Goal: Check status: Check status

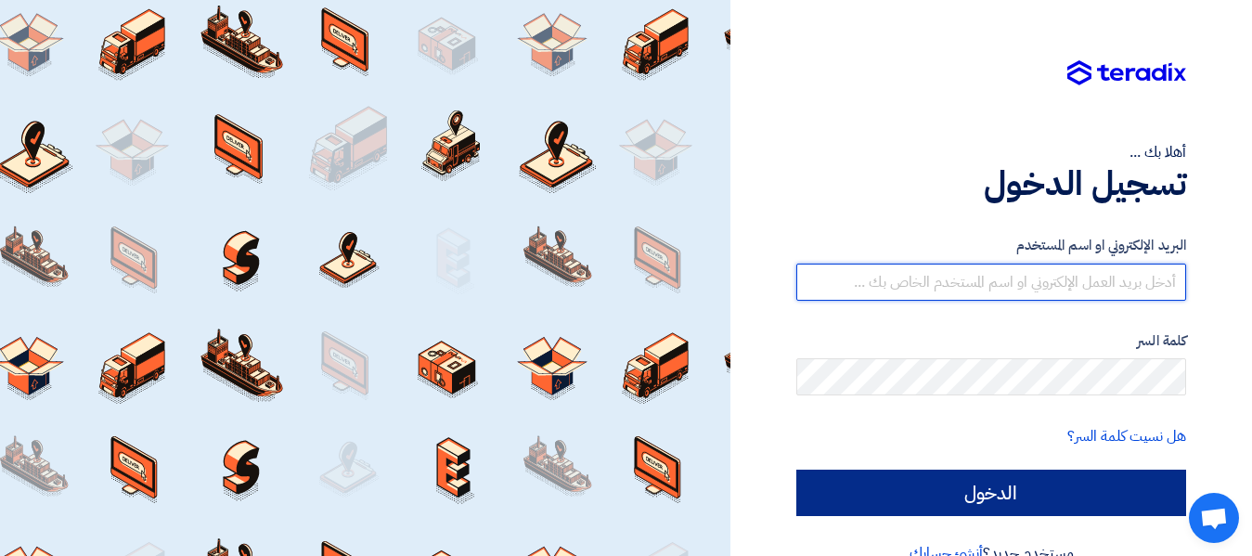
type input "[EMAIL_ADDRESS][DOMAIN_NAME]"
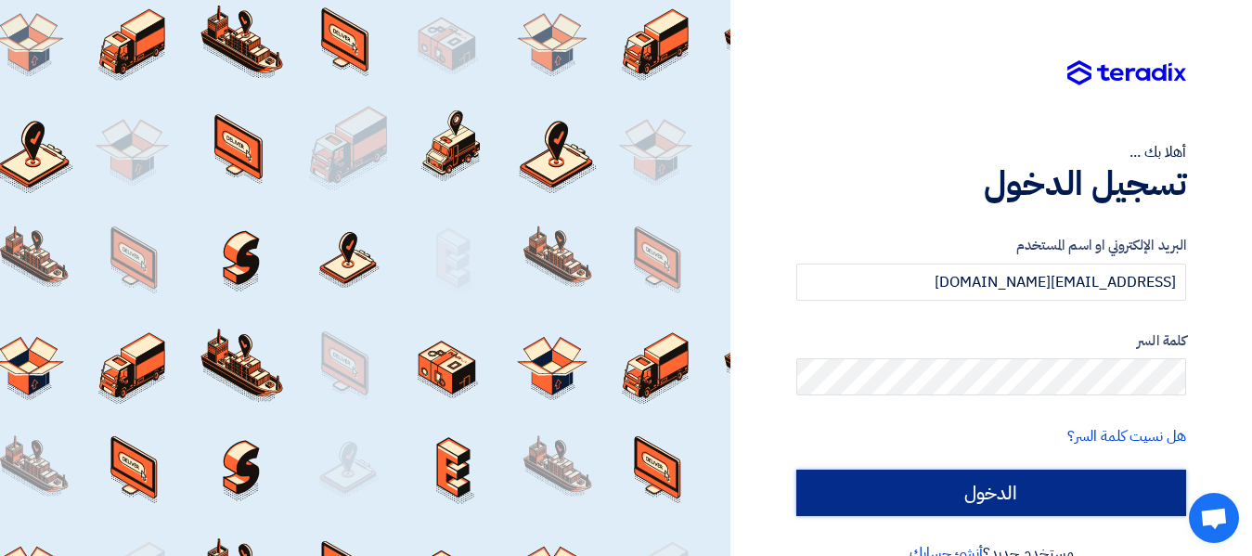
click at [1057, 487] on input "الدخول" at bounding box center [991, 493] width 390 height 46
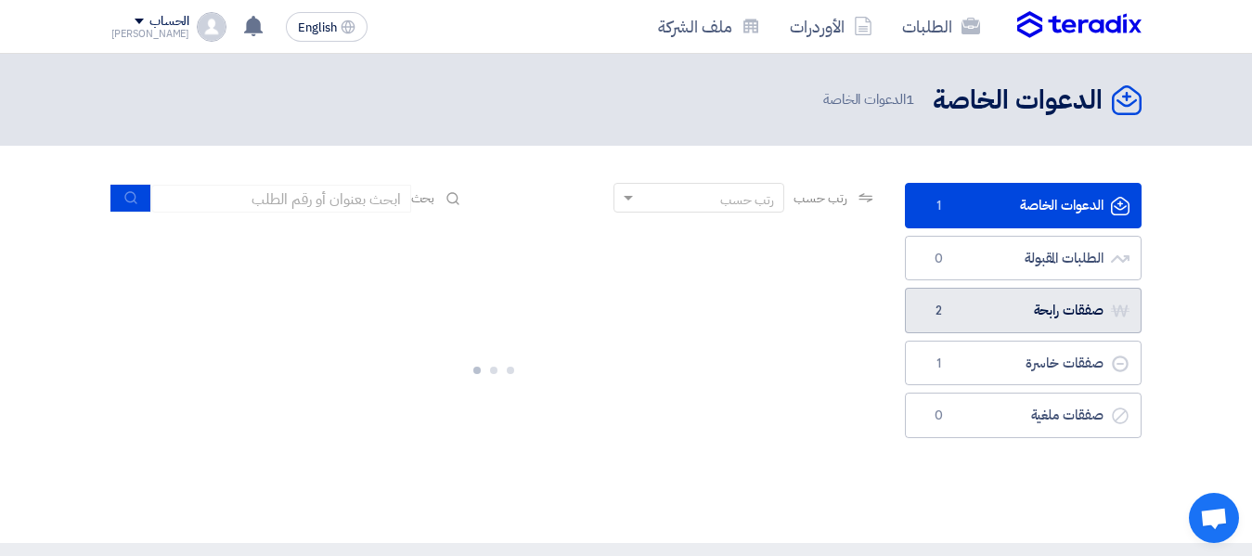
click at [1069, 322] on link "صفقات رابحة صفقات رابحة 2" at bounding box center [1023, 310] width 237 height 45
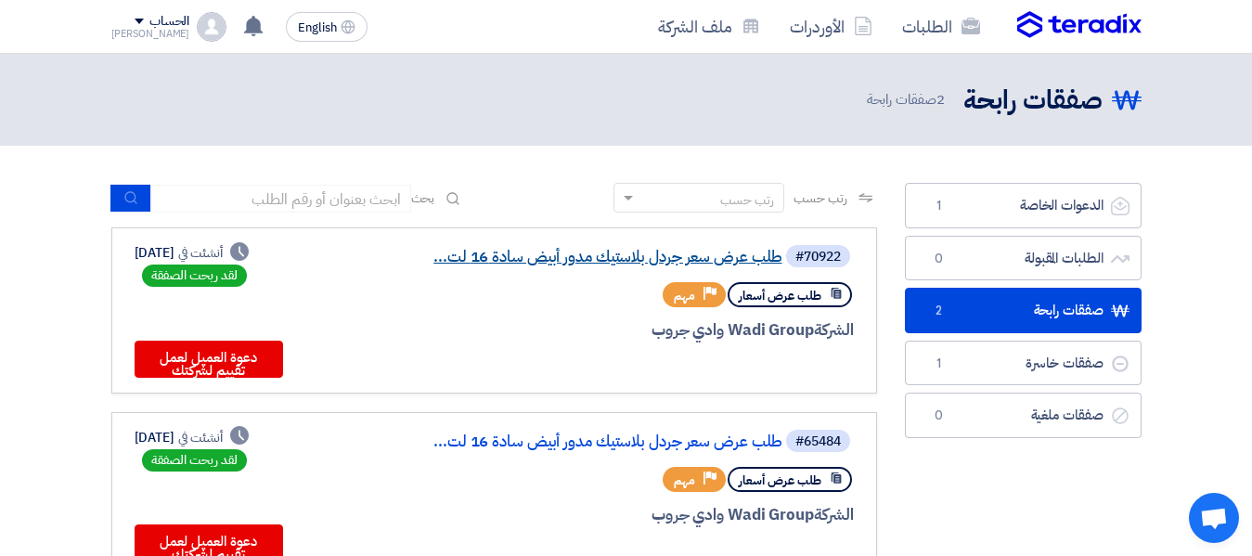
click at [730, 250] on link "طلب عرض سعر جردل بلاستيك مدور أبيض سادة 16 لت..." at bounding box center [596, 257] width 371 height 17
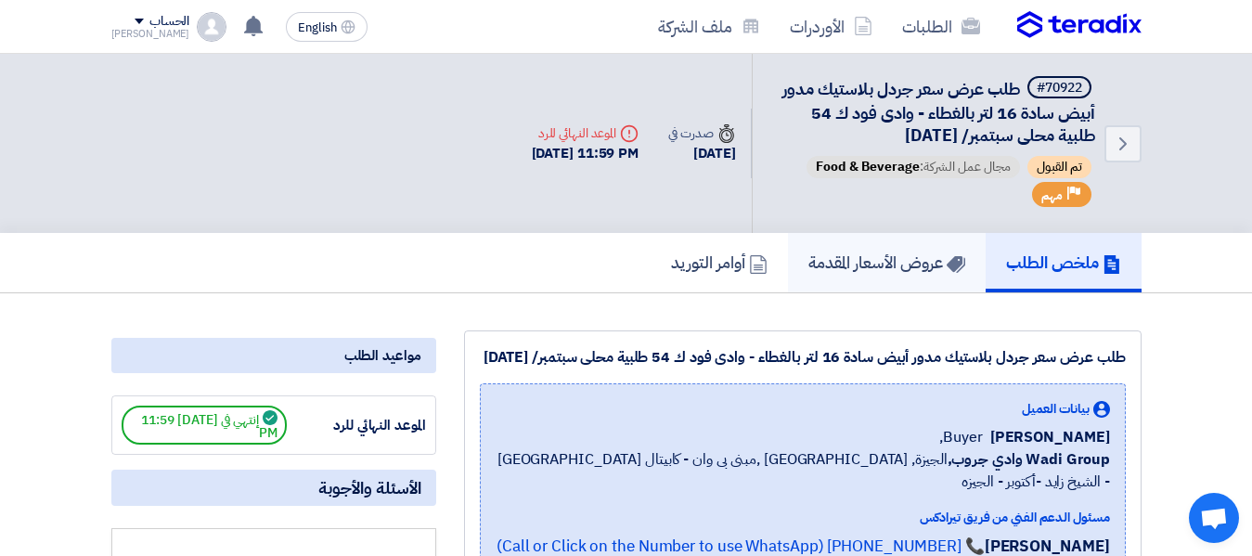
click at [913, 277] on link "عروض الأسعار المقدمة" at bounding box center [887, 262] width 198 height 59
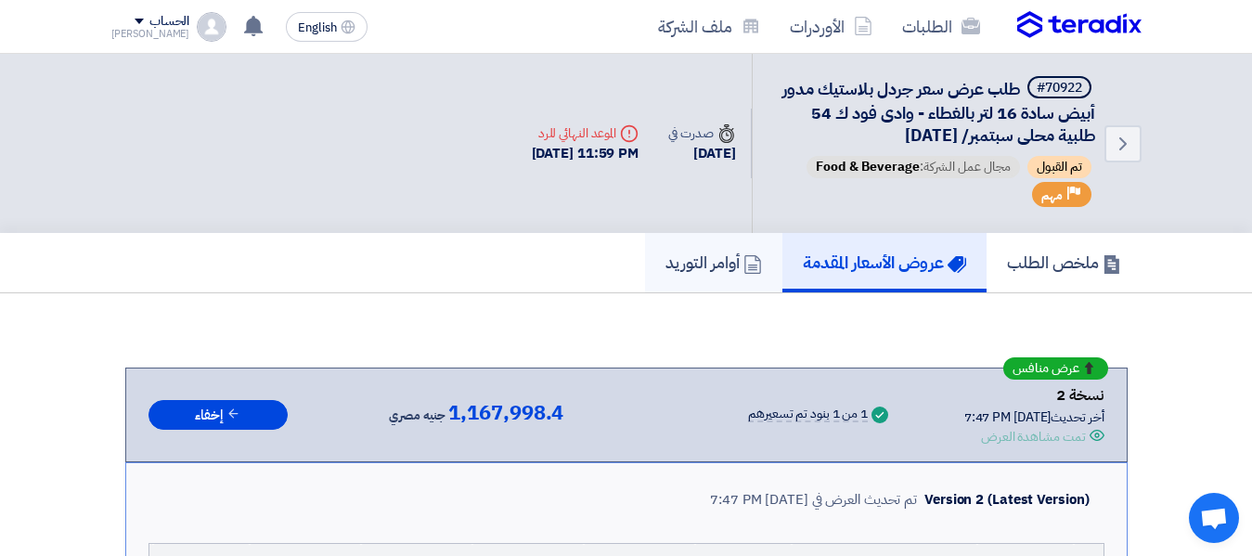
click at [666, 265] on h5 "أوامر التوريد" at bounding box center [714, 262] width 97 height 21
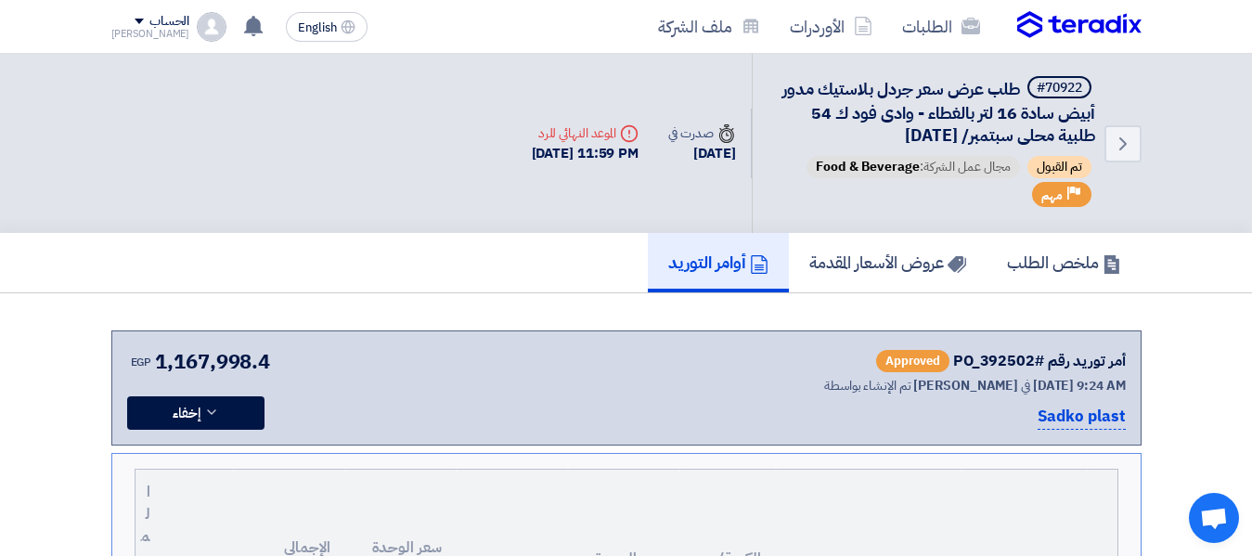
click at [924, 369] on span "Approved" at bounding box center [912, 361] width 73 height 22
click at [217, 413] on icon at bounding box center [211, 412] width 15 height 15
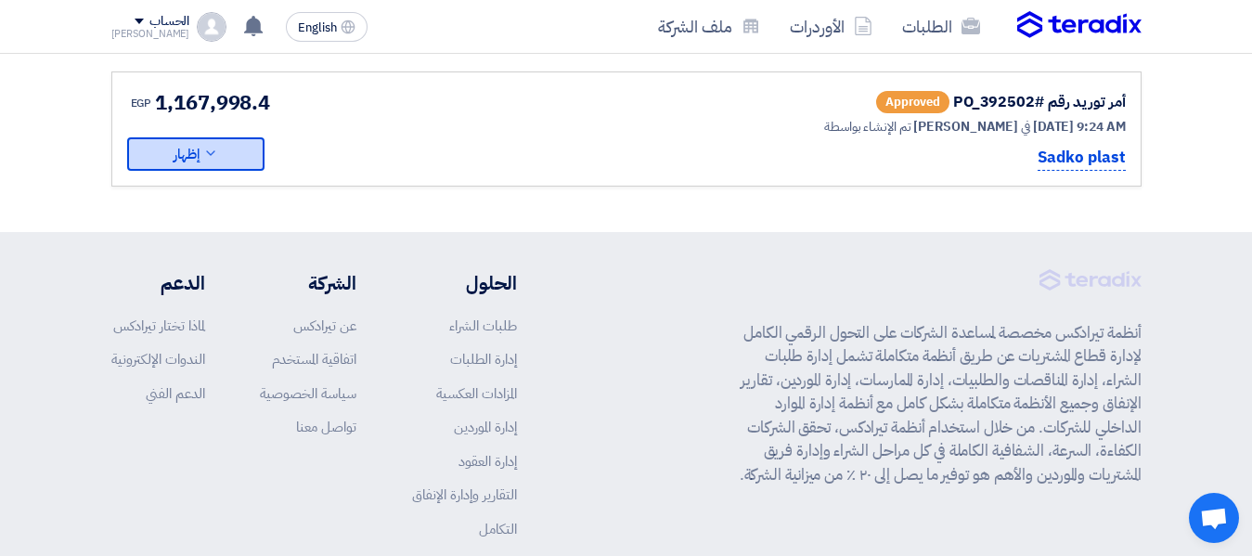
scroll to position [278, 0]
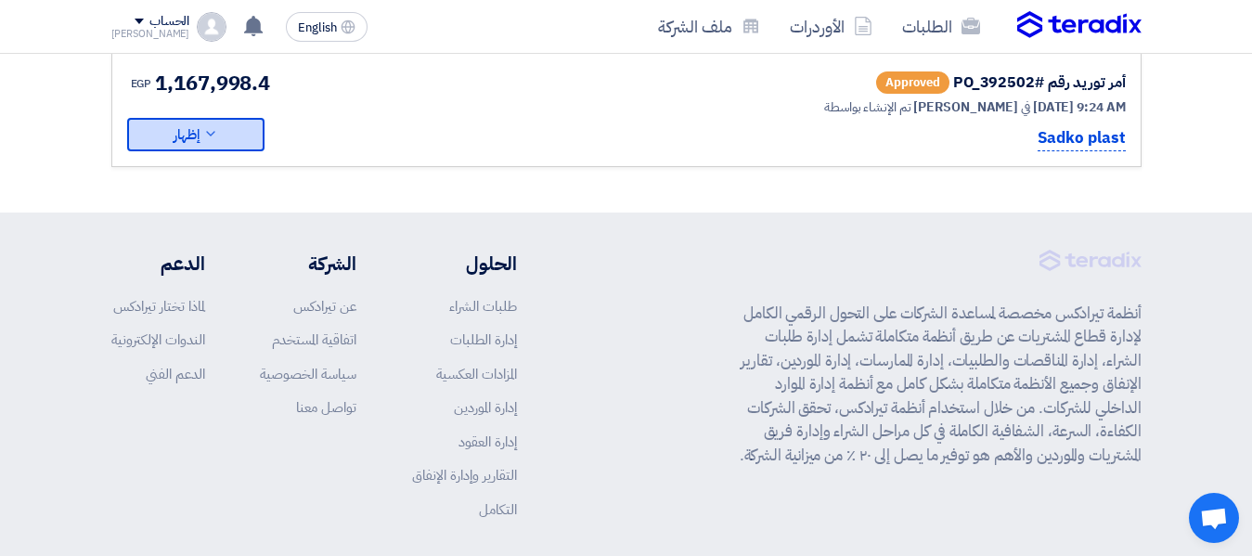
drag, startPoint x: 241, startPoint y: 127, endPoint x: 284, endPoint y: 151, distance: 49.1
click at [242, 127] on button "إظهار" at bounding box center [195, 134] width 137 height 33
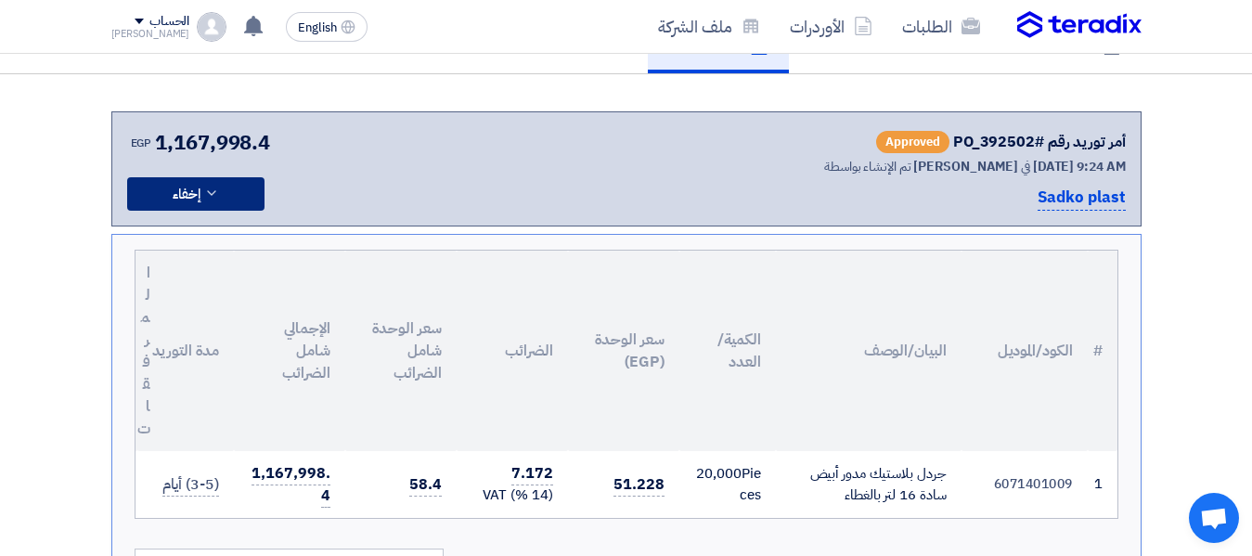
scroll to position [186, 0]
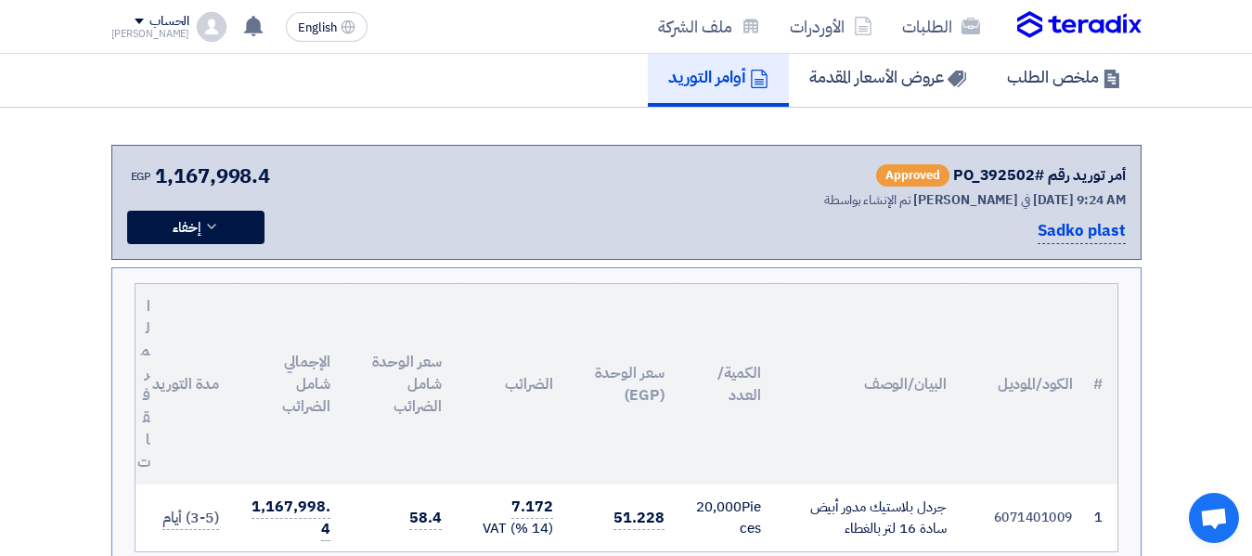
drag, startPoint x: 262, startPoint y: 180, endPoint x: 156, endPoint y: 184, distance: 105.9
click at [156, 184] on span "1,167,998.4" at bounding box center [212, 176] width 115 height 31
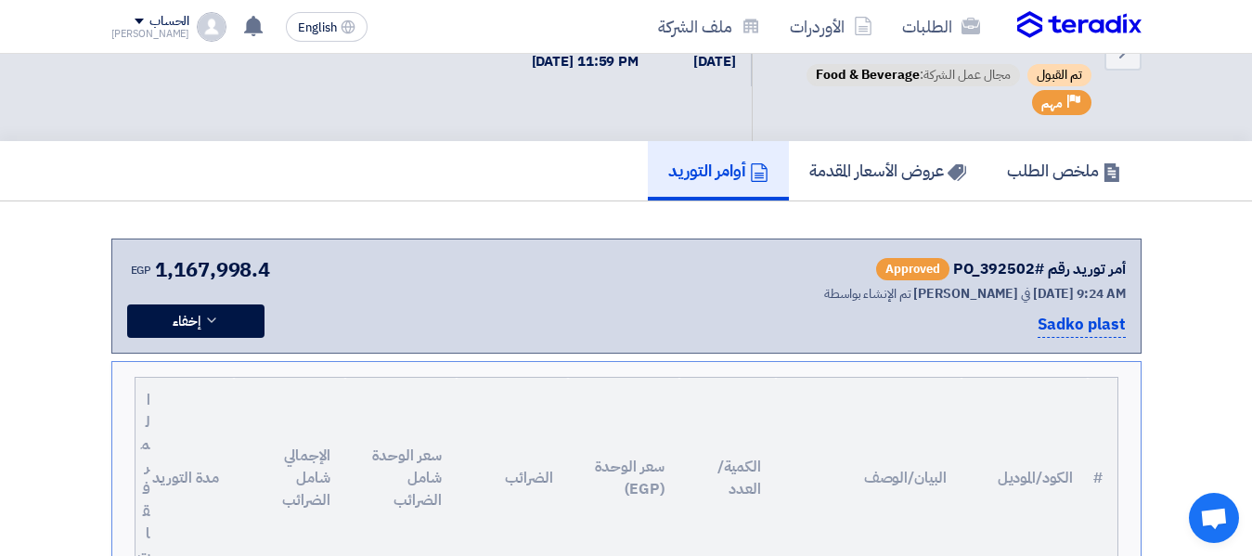
scroll to position [0, 0]
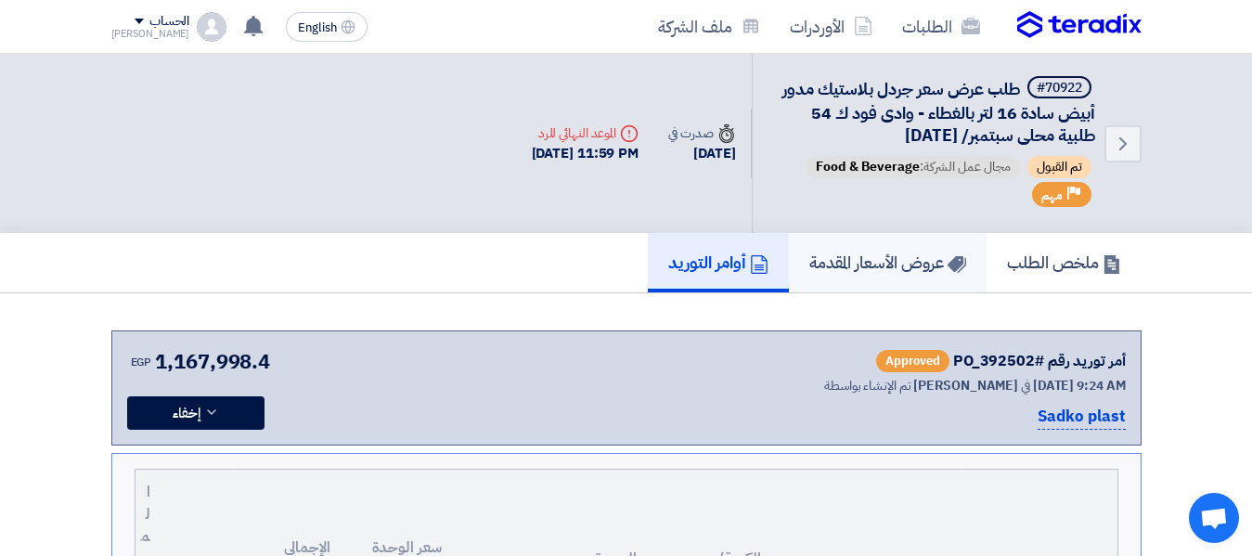
click at [884, 279] on link "عروض الأسعار المقدمة" at bounding box center [888, 262] width 198 height 59
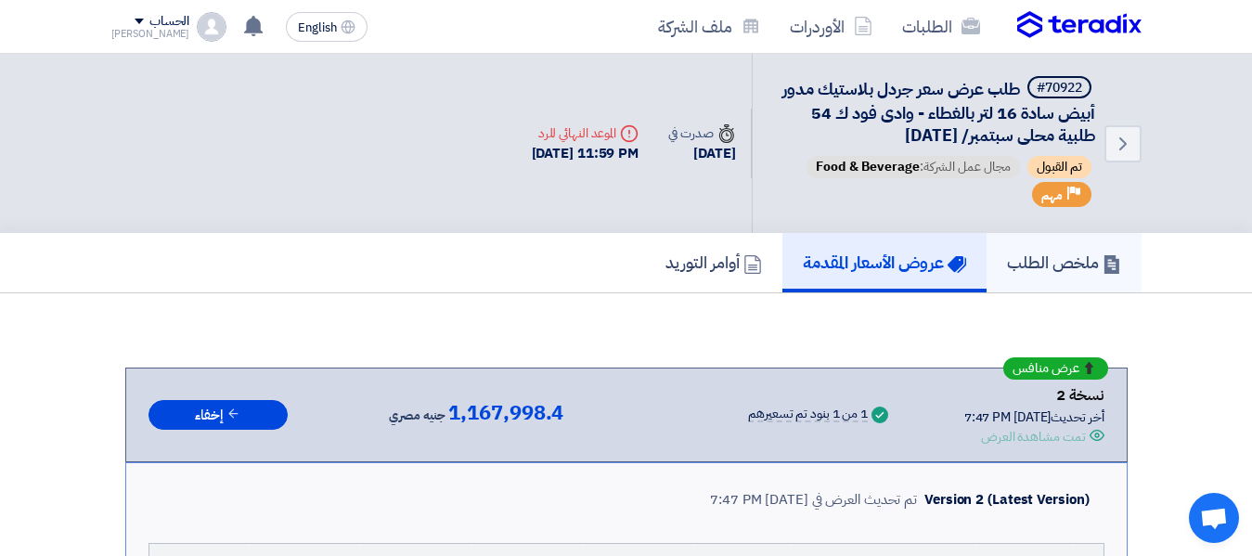
click at [1031, 275] on link "ملخص الطلب" at bounding box center [1064, 262] width 155 height 59
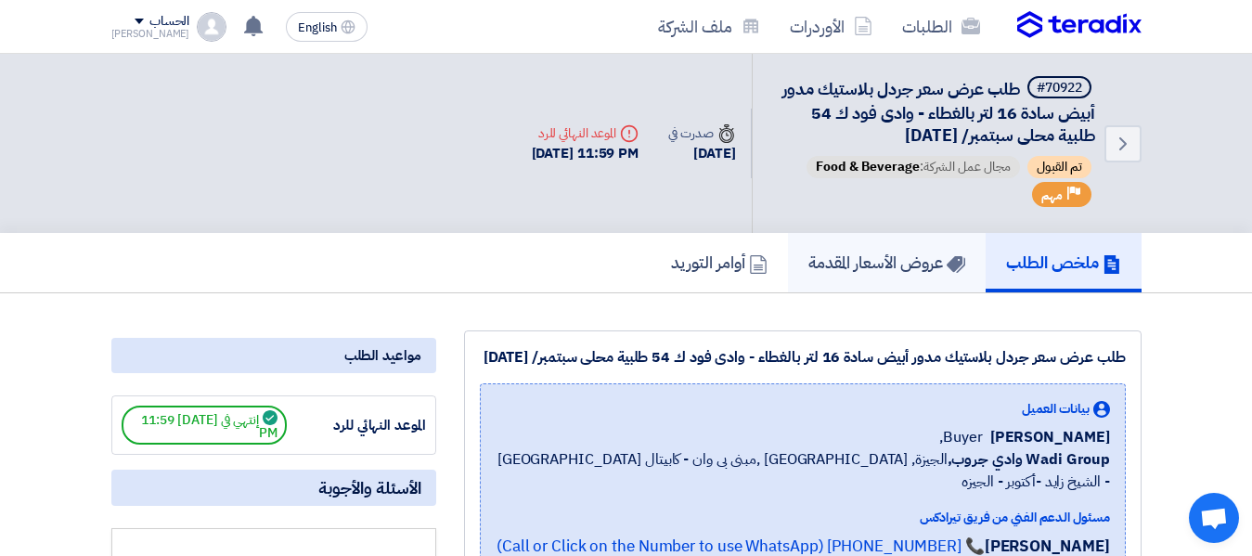
click at [861, 263] on h5 "عروض الأسعار المقدمة" at bounding box center [887, 262] width 157 height 21
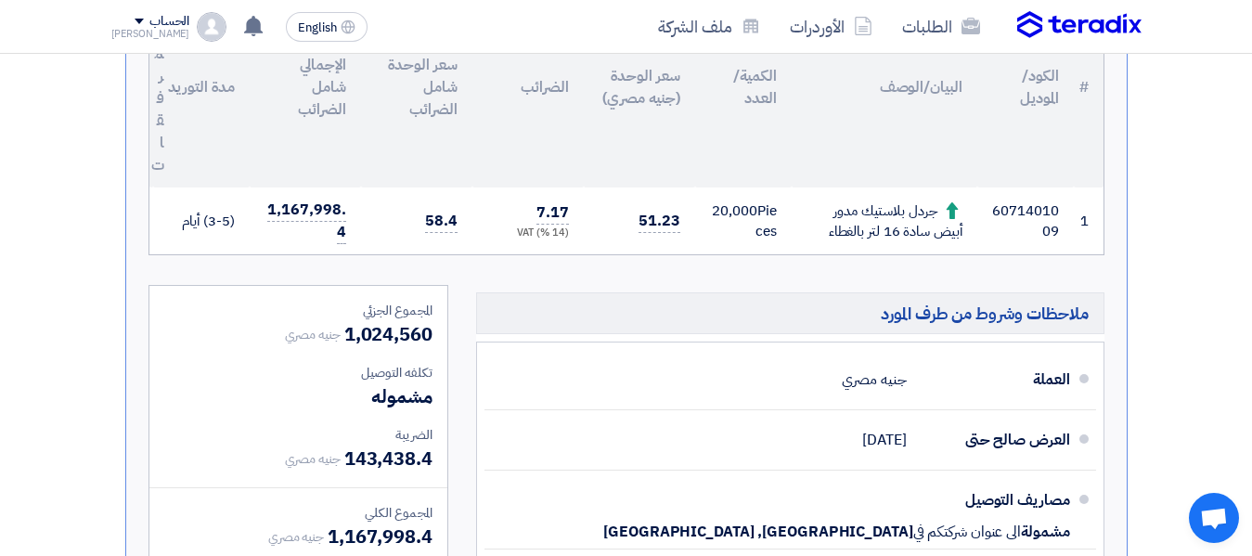
scroll to position [650, 0]
